Goal: Find specific page/section: Find specific page/section

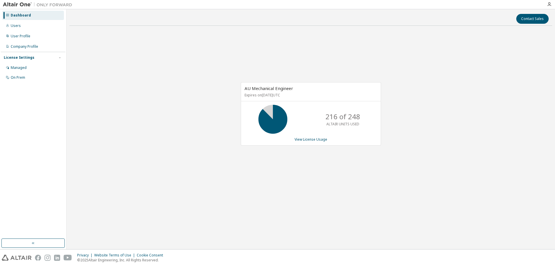
click at [366, 181] on div "AU Mechanical Engineer Expires on [DATE] UTC 216 of 248 ALTAIR UNITS USED View …" at bounding box center [310, 116] width 483 height 173
